Goal: Navigation & Orientation: Find specific page/section

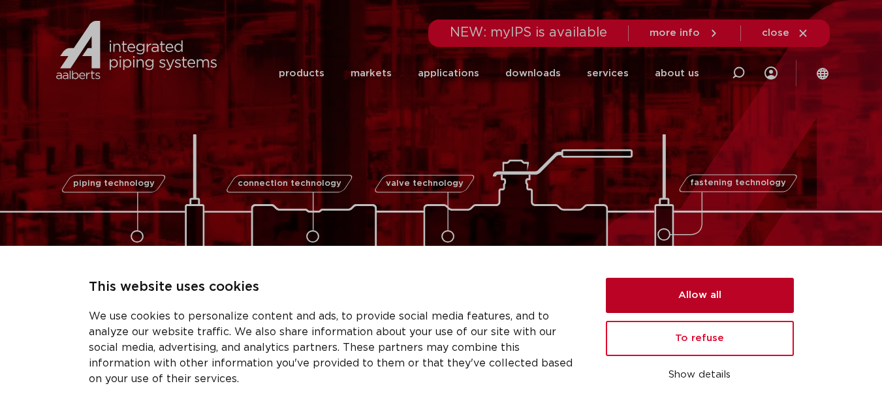
click at [704, 304] on button "Allow all" at bounding box center [700, 295] width 188 height 35
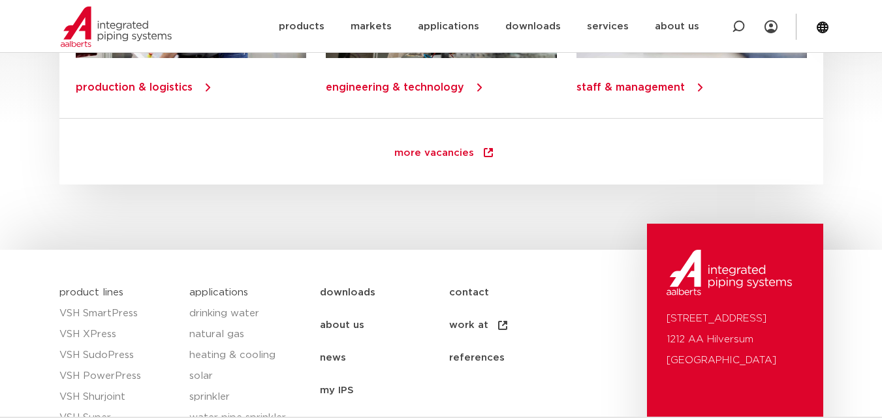
scroll to position [1863, 0]
click at [680, 30] on font "about us" at bounding box center [677, 27] width 44 height 10
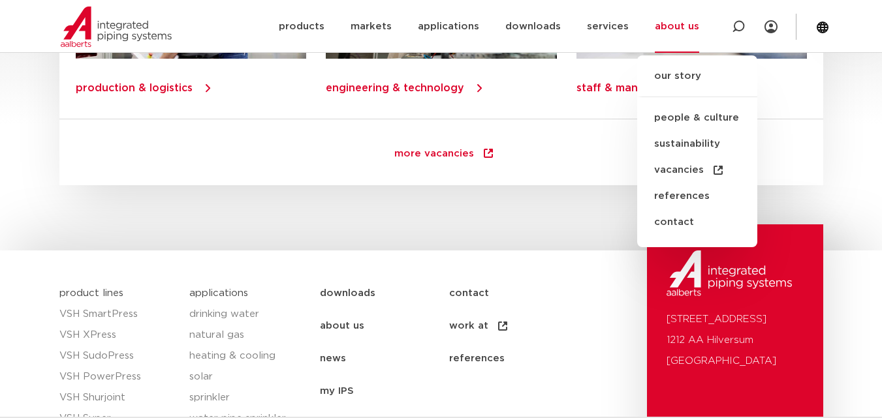
click at [561, 127] on div "more vacancies" at bounding box center [441, 148] width 764 height 50
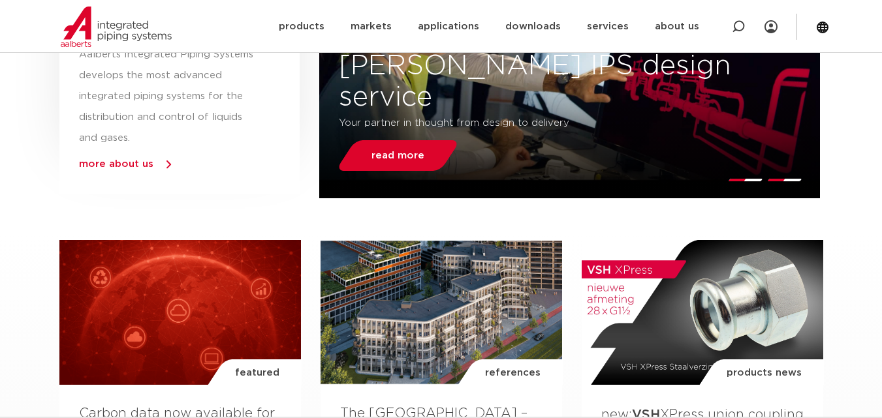
scroll to position [580, 0]
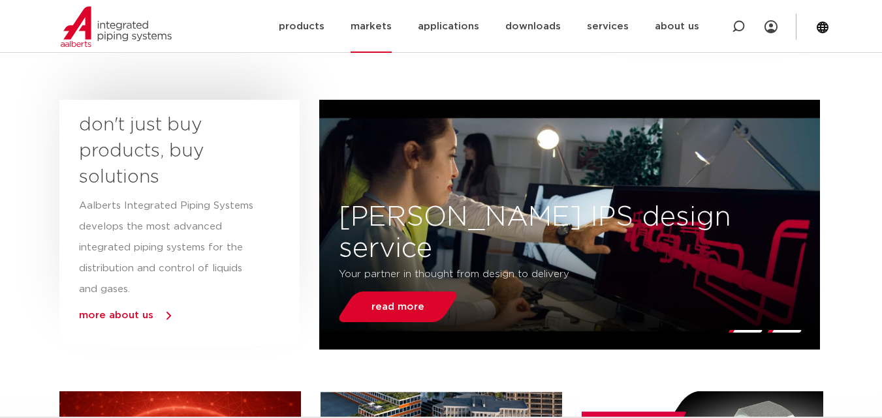
click at [388, 31] on font "markets" at bounding box center [371, 27] width 41 height 10
